Goal: Information Seeking & Learning: Check status

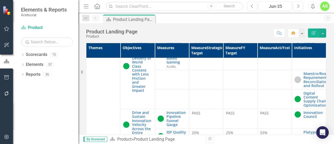
scroll to position [340, 0]
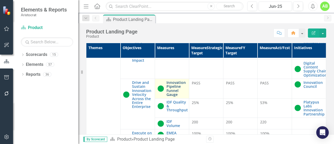
click at [175, 97] on link "Innovation Pipeline Funnel Gauge" at bounding box center [177, 88] width 20 height 16
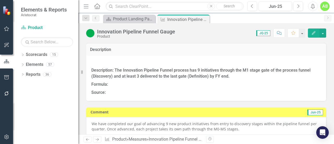
click at [118, 69] on strong "Description: The Innovation Pipeline Funnel process has 9 initiatives through t…" at bounding box center [200, 73] width 219 height 11
click at [206, 20] on icon at bounding box center [204, 19] width 3 height 3
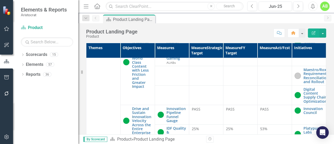
scroll to position [366, 0]
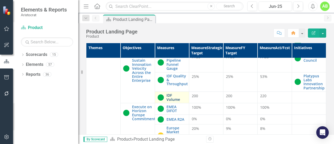
click at [169, 101] on link "IDF Volume" at bounding box center [177, 97] width 20 height 8
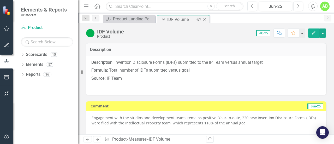
click at [206, 18] on icon at bounding box center [204, 19] width 3 height 3
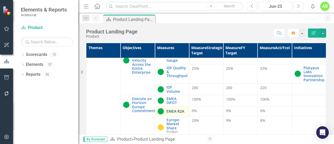
scroll to position [366, 0]
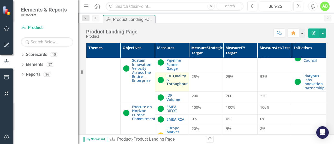
click at [177, 86] on link "IDF Quality & Throughput" at bounding box center [177, 80] width 21 height 12
